Goal: Information Seeking & Learning: Learn about a topic

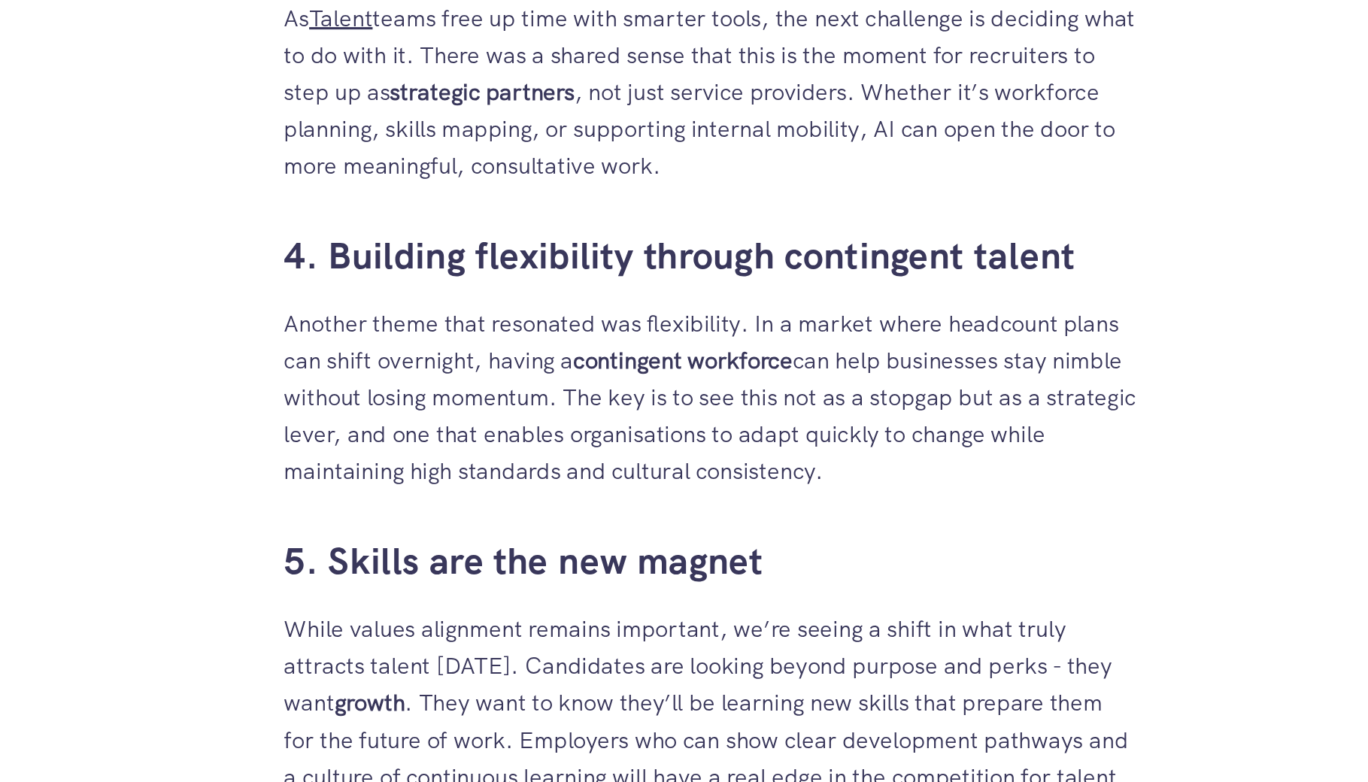
scroll to position [1299, 0]
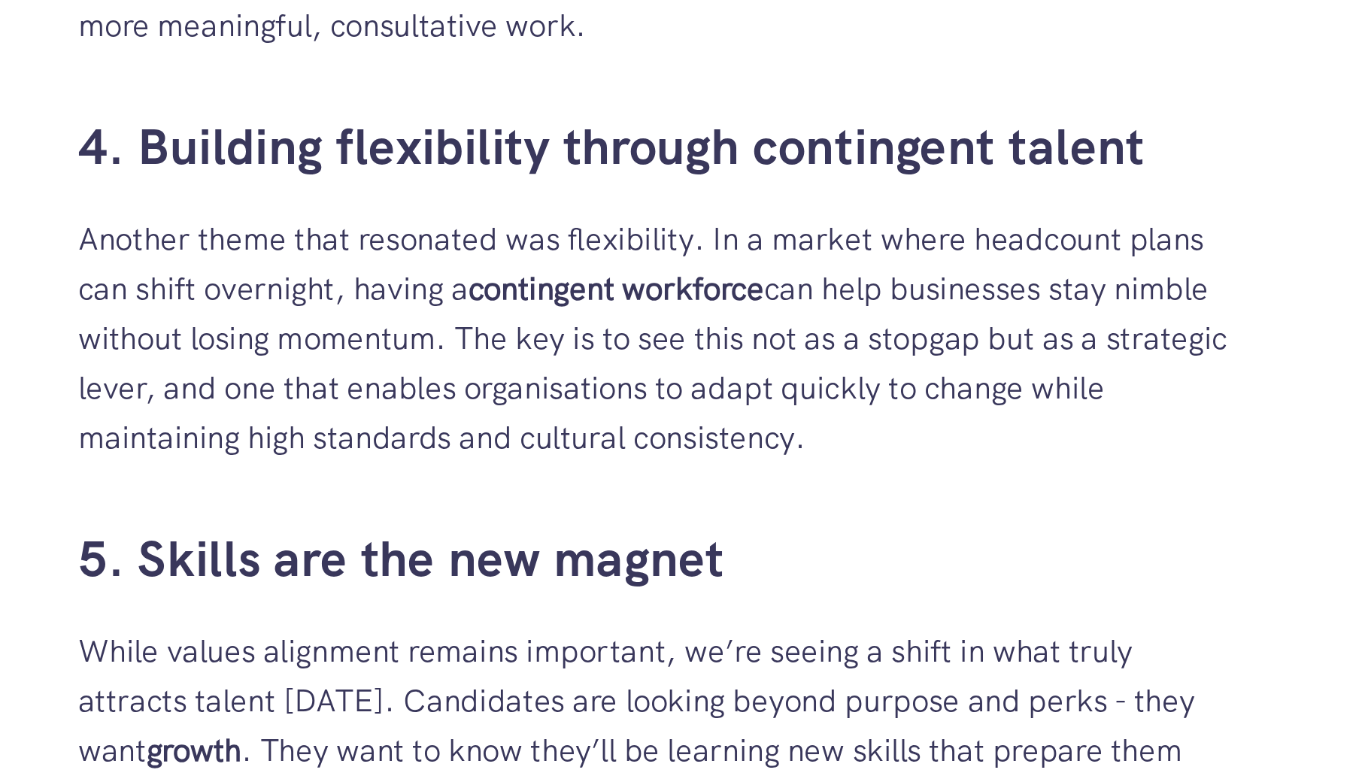
drag, startPoint x: 464, startPoint y: 423, endPoint x: 972, endPoint y: 474, distance: 510.7
click at [428, 431] on p "Another theme that resonated was flexibility. In a market where headcount plans…" at bounding box center [684, 489] width 556 height 120
drag, startPoint x: 403, startPoint y: 429, endPoint x: 699, endPoint y: 492, distance: 302.9
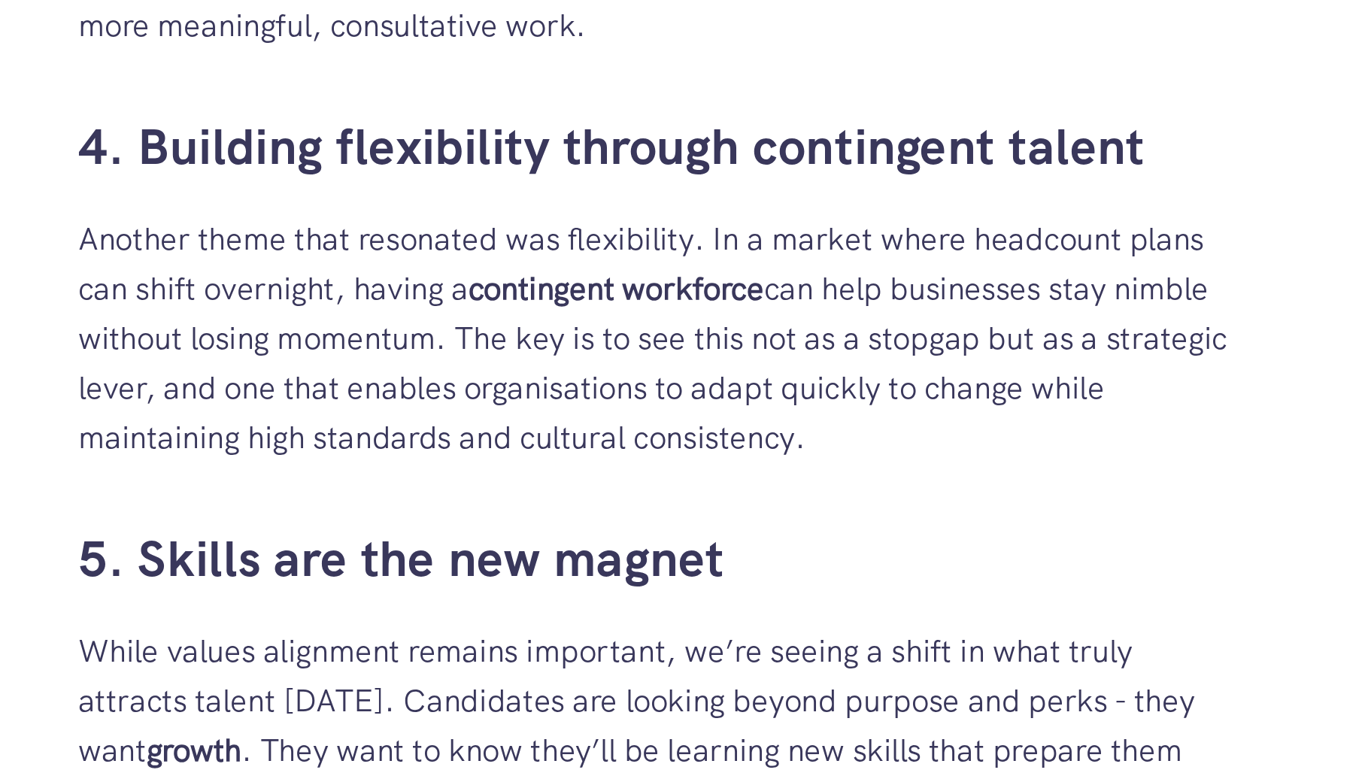
click at [713, 477] on p "Another theme that resonated was flexibility. In a market where headcount plans…" at bounding box center [684, 489] width 556 height 120
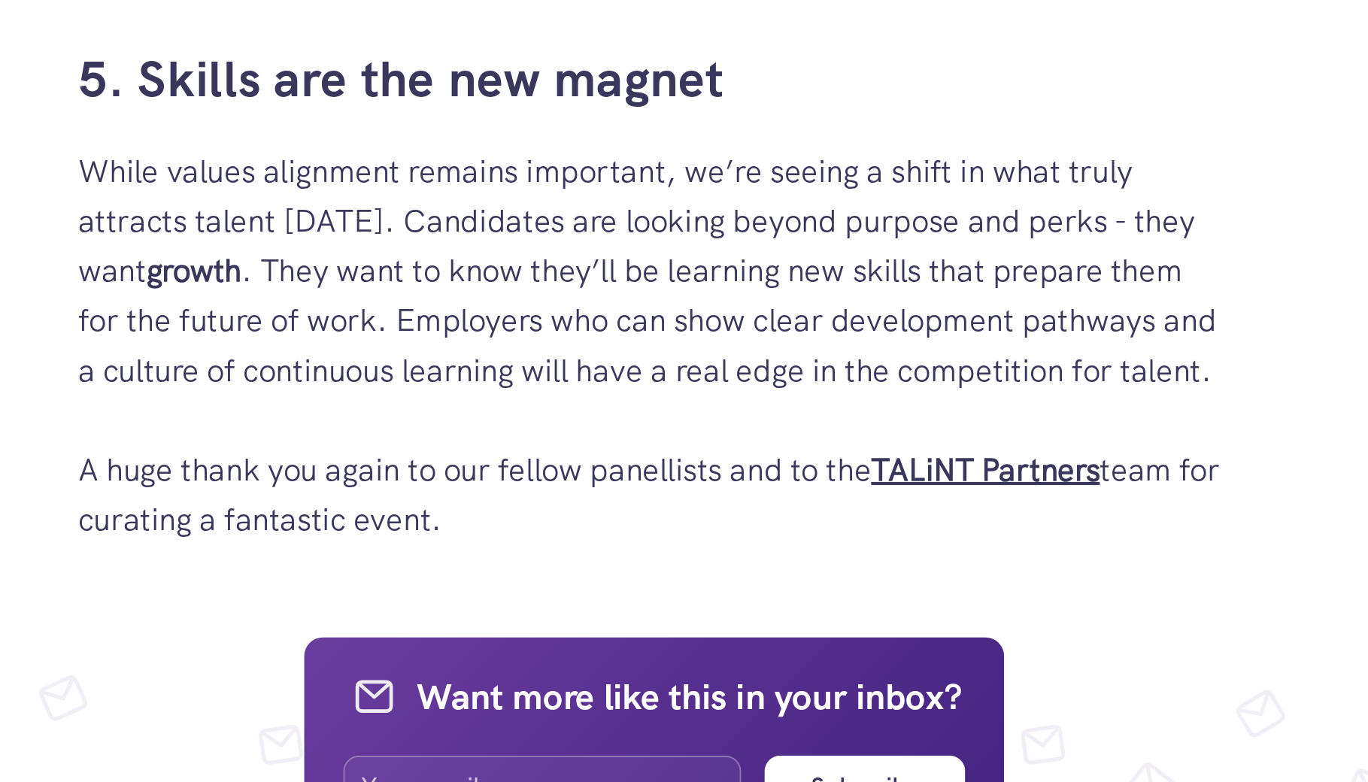
scroll to position [1454, 0]
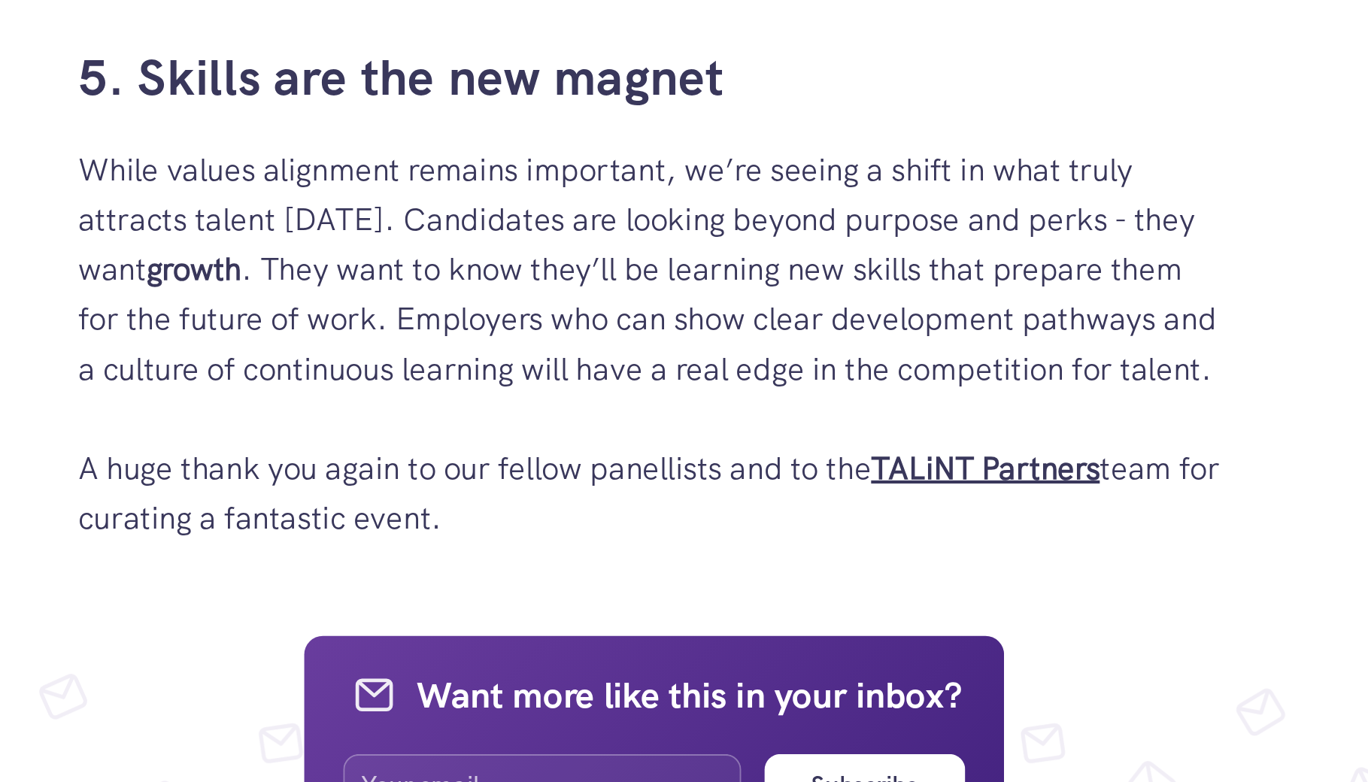
drag, startPoint x: 396, startPoint y: 469, endPoint x: 958, endPoint y: 573, distance: 571.1
click at [690, 632] on p "While values alignment remains important, we’re seeing a shift in what truly at…" at bounding box center [684, 570] width 556 height 192
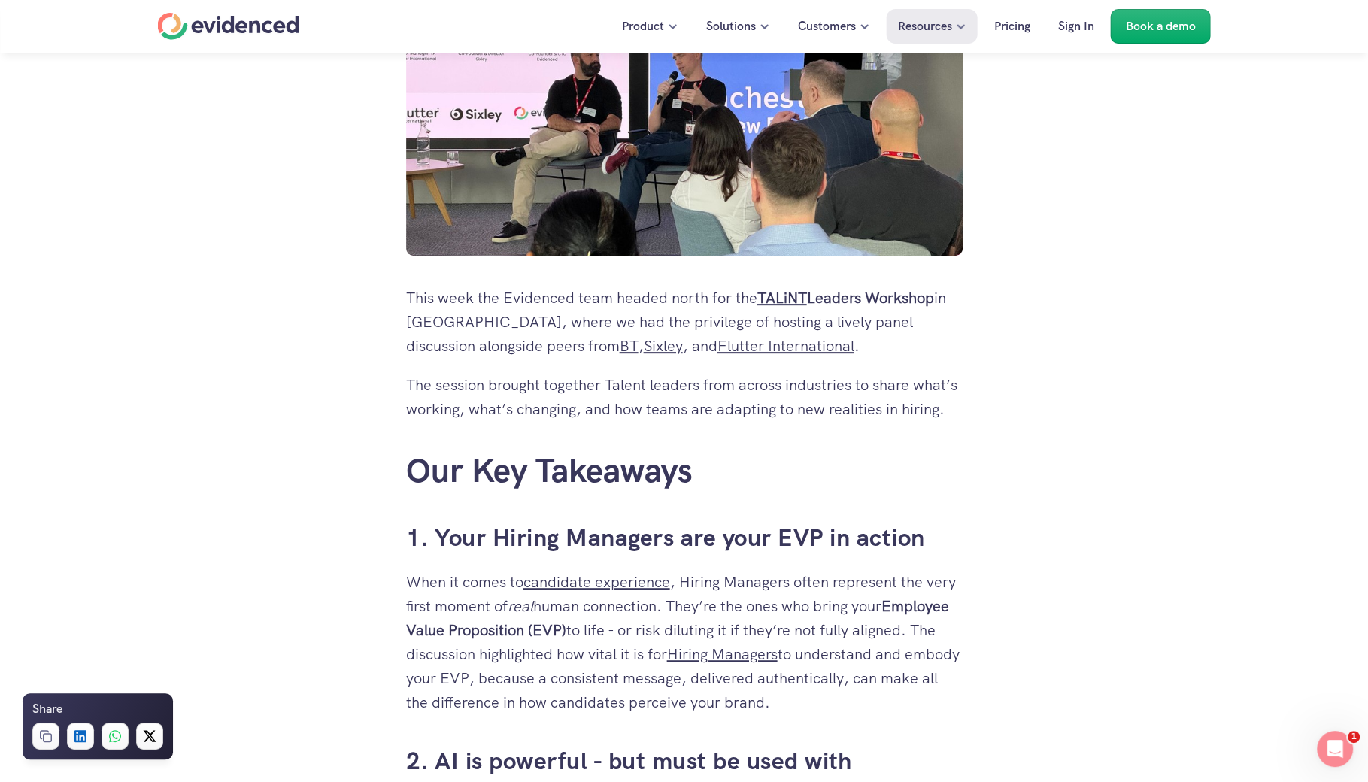
scroll to position [0, 0]
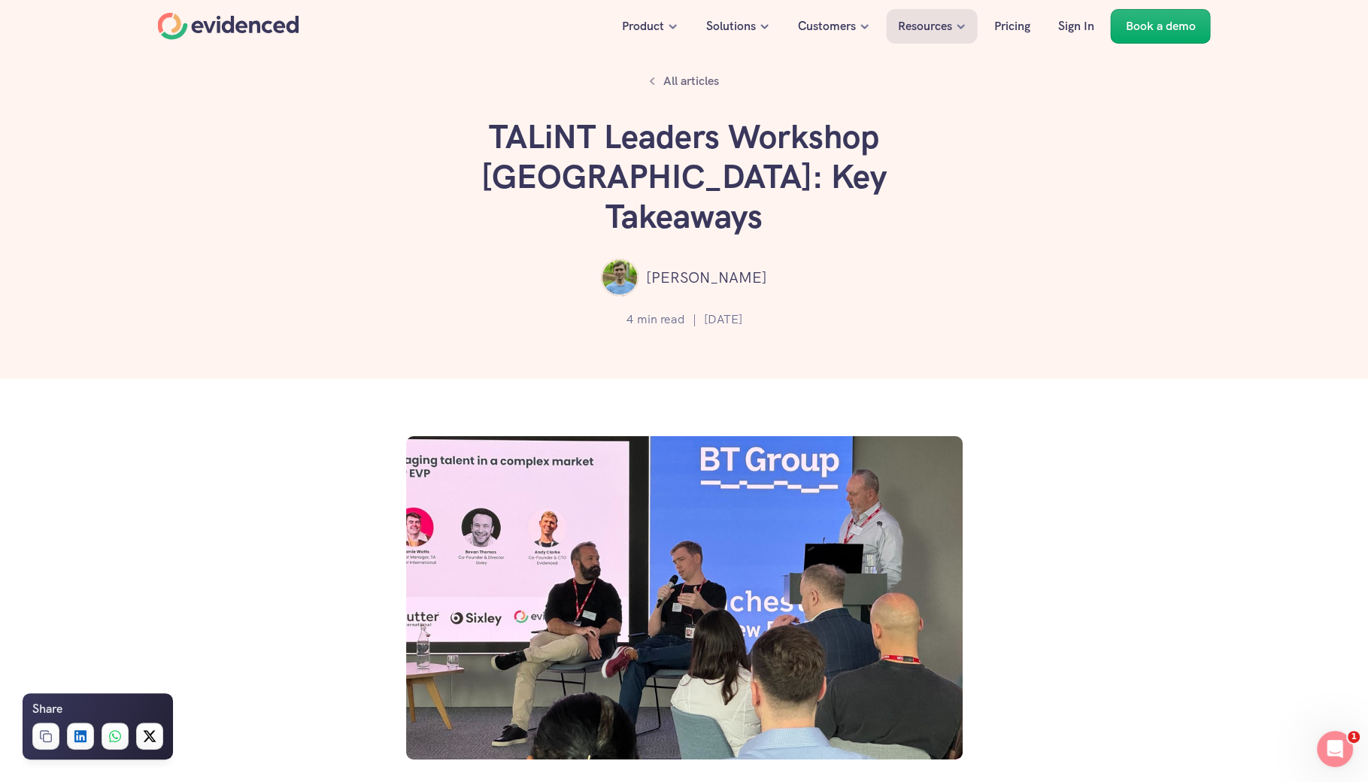
copy body "Loremip Dolorsita Consectet Adipiscin Elitsed Doei Te Inci u labo Etdol Magn Al…"
